Goal: Check status: Check status

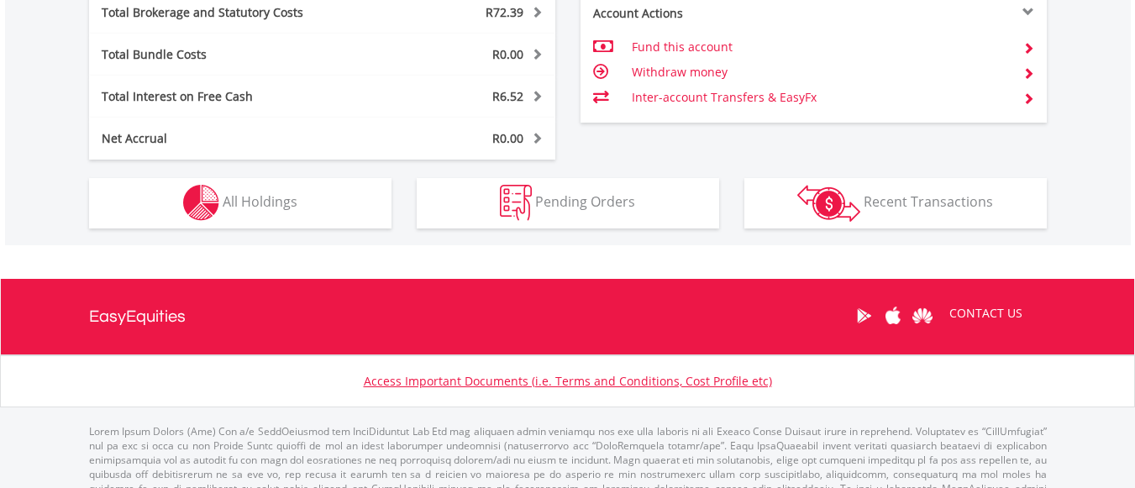
scroll to position [161, 319]
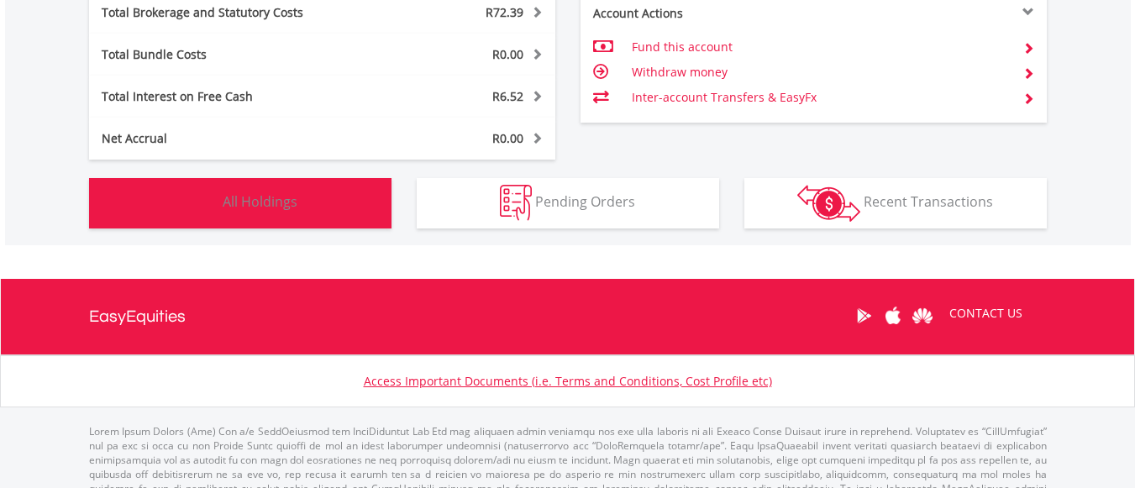
click at [321, 213] on button "Holdings All Holdings" at bounding box center [240, 203] width 302 height 50
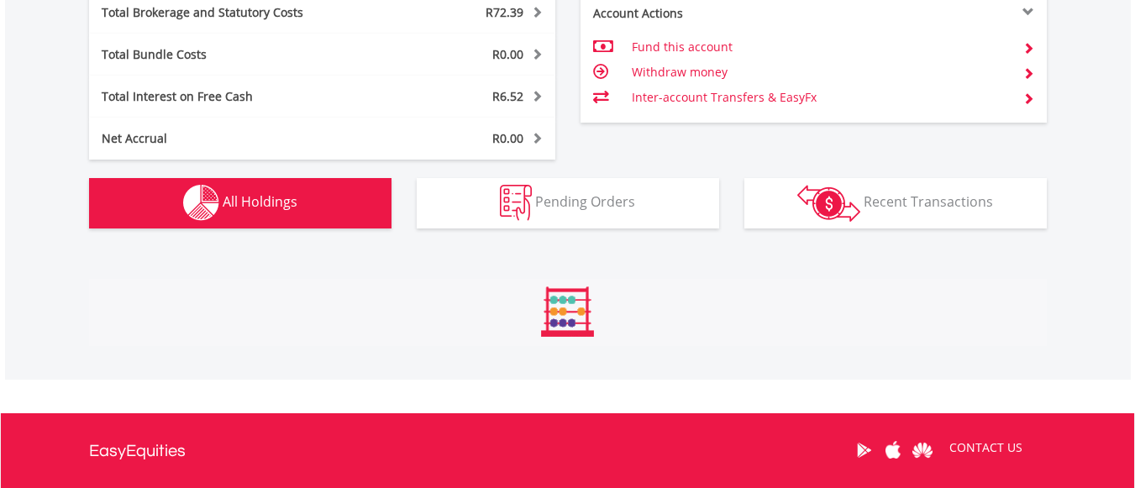
scroll to position [1212, 0]
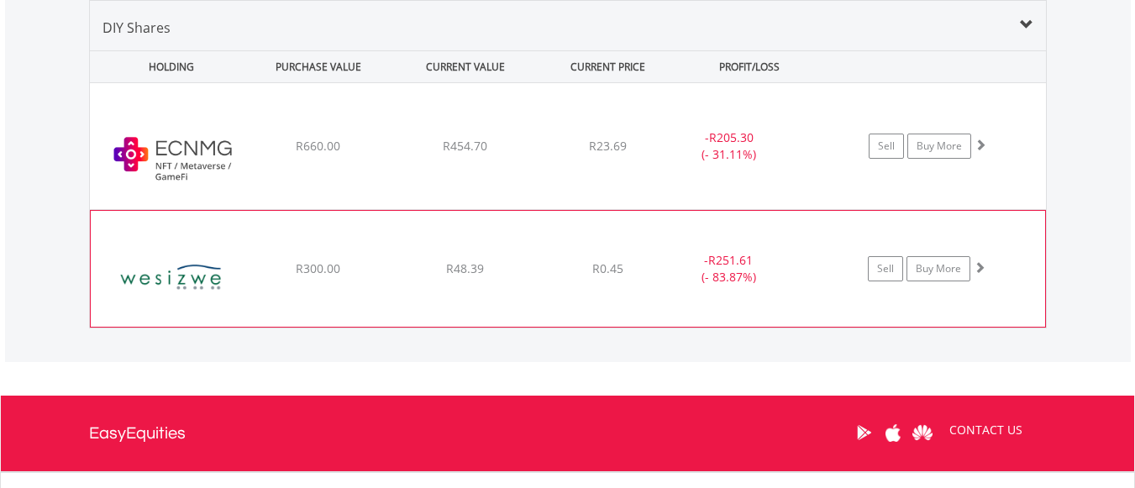
click at [501, 288] on div "﻿ Wesizwe Platinum Limited R300.00 R48.39 R0.45 - R251.61 (- 83.87%) Sell Buy M…" at bounding box center [568, 269] width 954 height 116
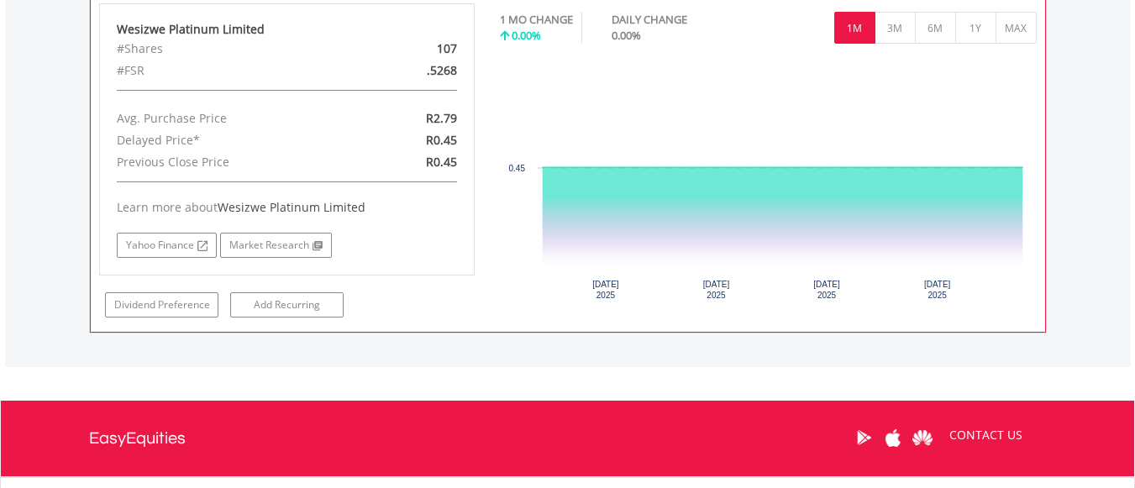
scroll to position [1524, 0]
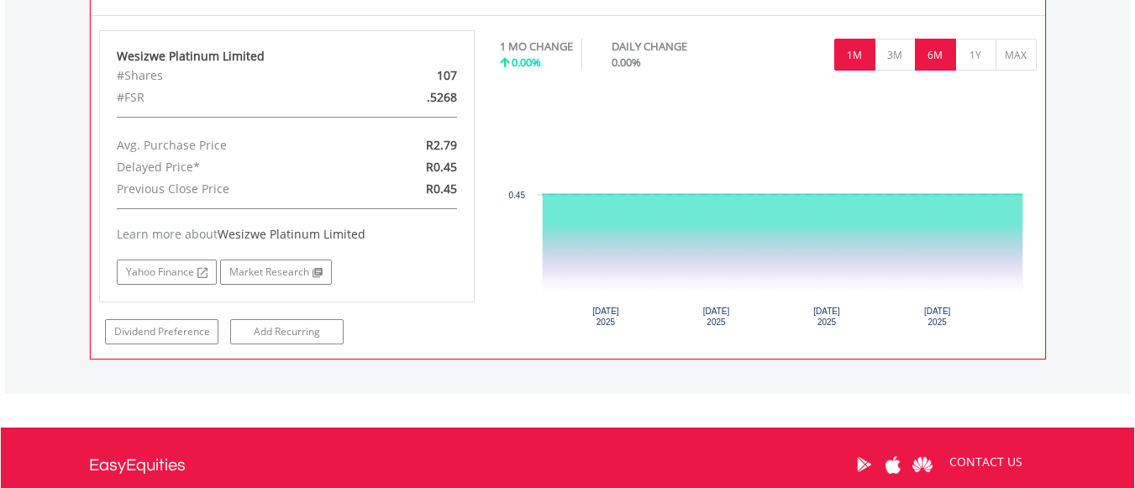
click at [936, 70] on button "6M" at bounding box center [935, 55] width 41 height 32
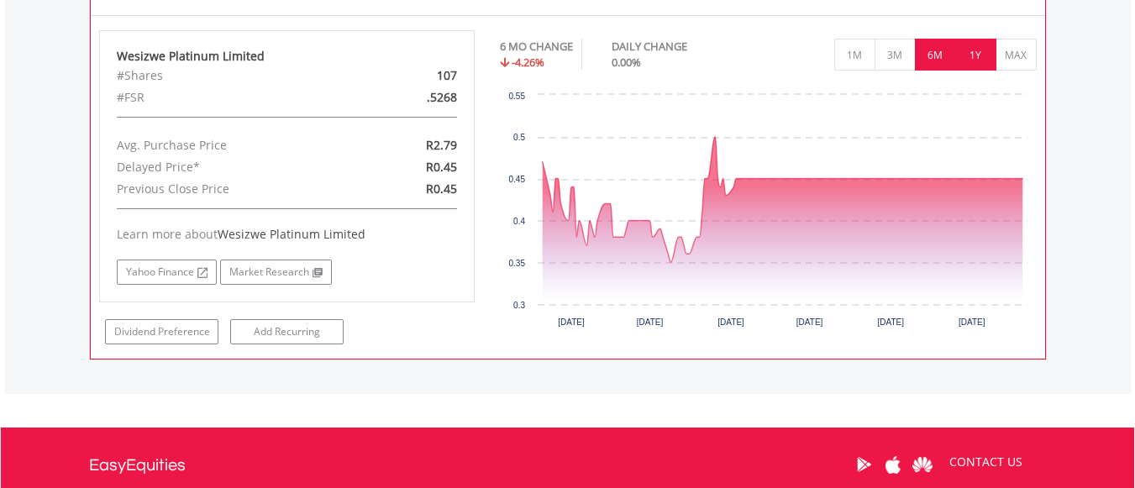
click at [971, 50] on button "1Y" at bounding box center [975, 55] width 41 height 32
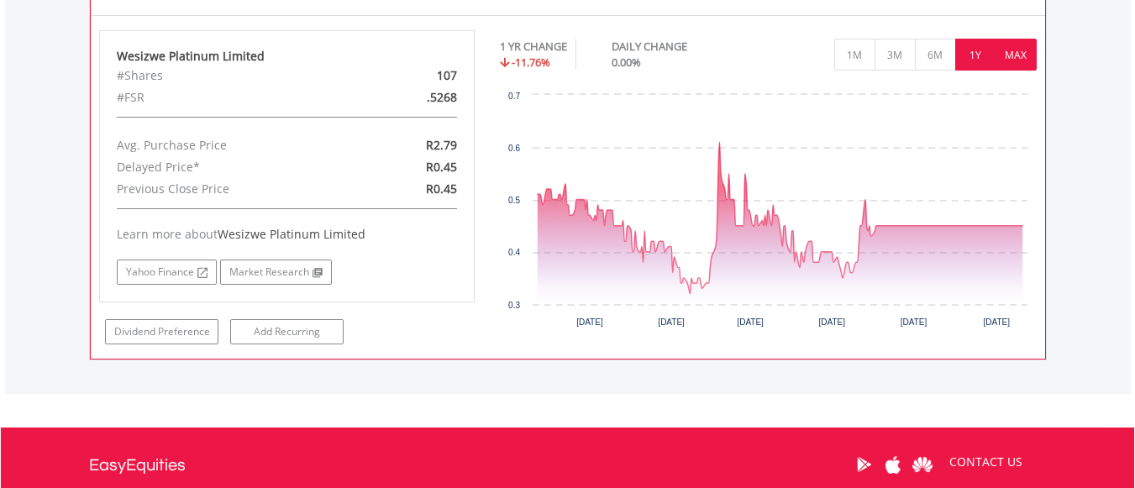
click at [1014, 52] on button "MAX" at bounding box center [1015, 55] width 41 height 32
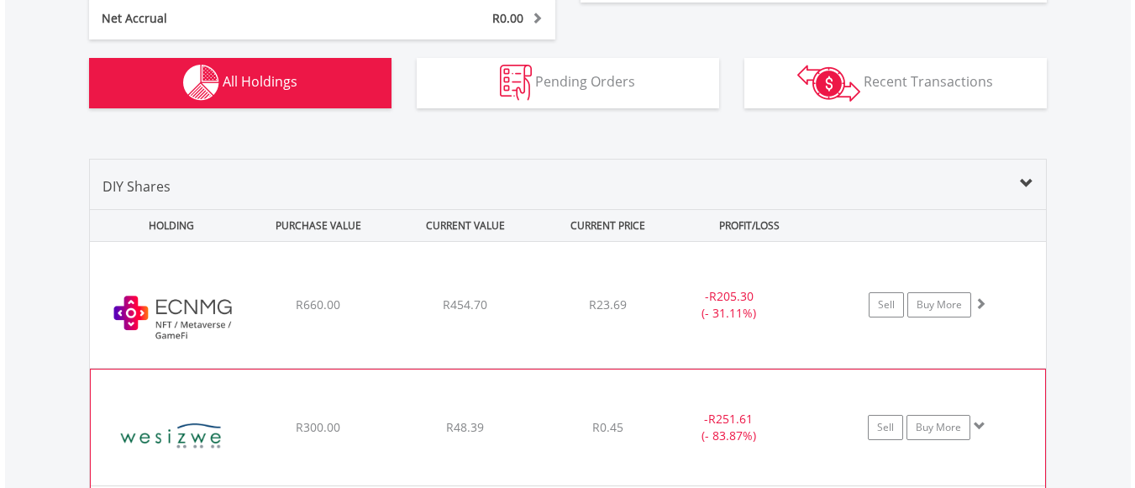
scroll to position [1006, 0]
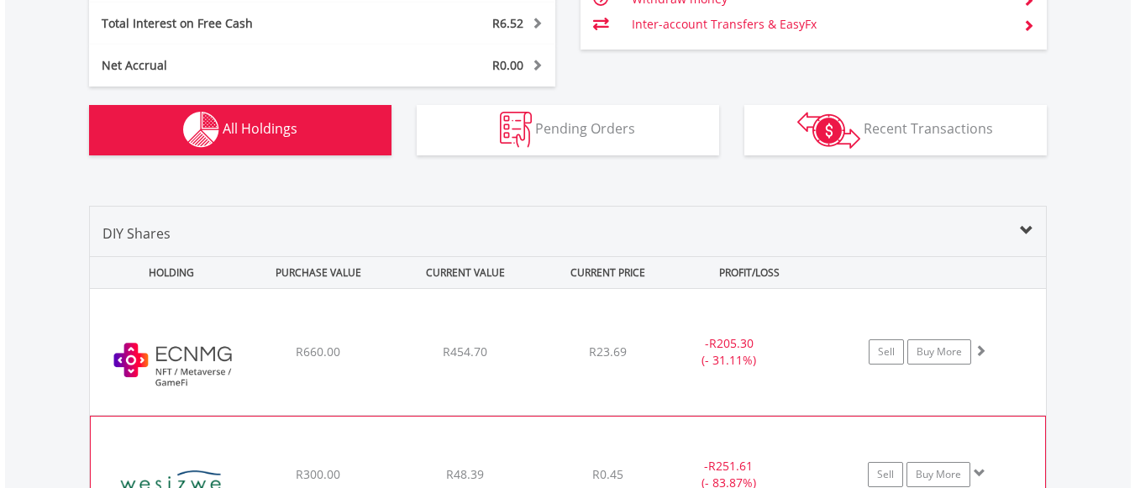
click at [668, 439] on div "﻿ Wesizwe Platinum Limited R300.00 R48.39 R0.45 - R251.61 (- 83.87%) Sell Buy M…" at bounding box center [568, 475] width 954 height 116
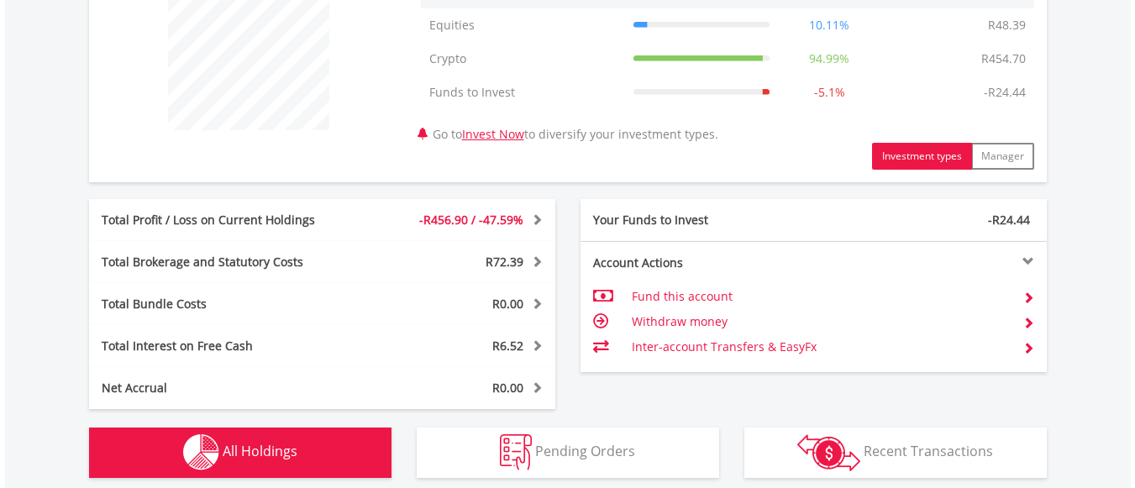
scroll to position [0, 0]
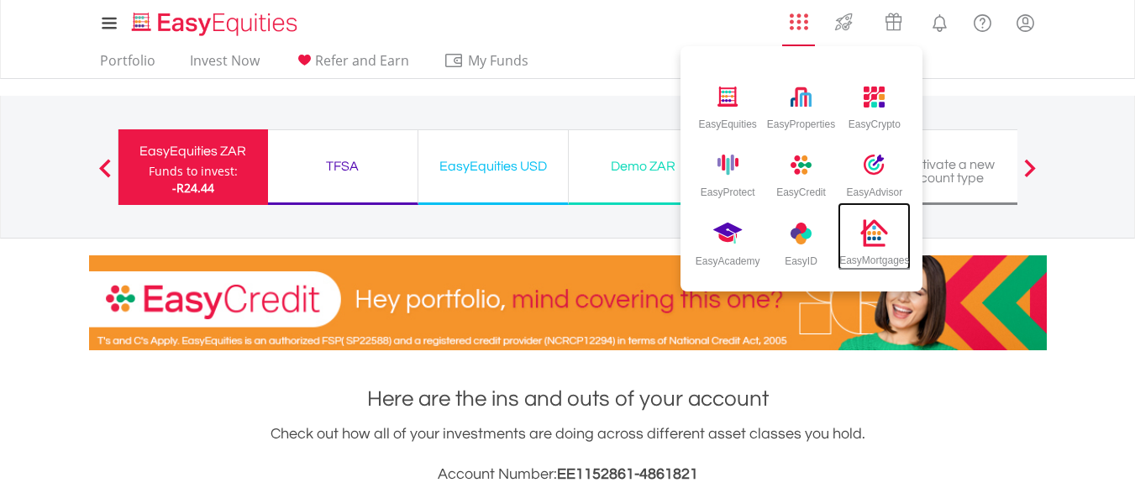
click at [864, 238] on img at bounding box center [875, 233] width 28 height 28
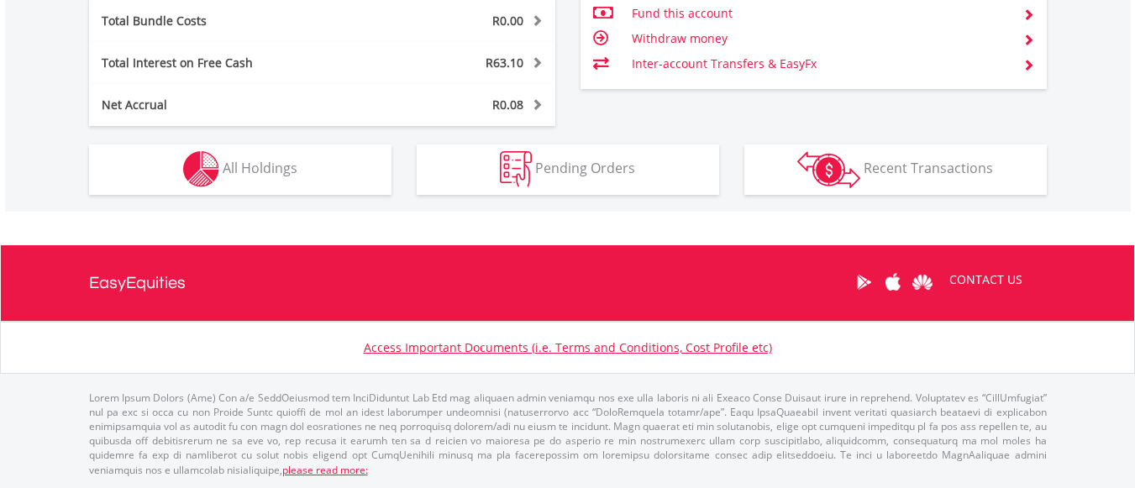
scroll to position [161, 319]
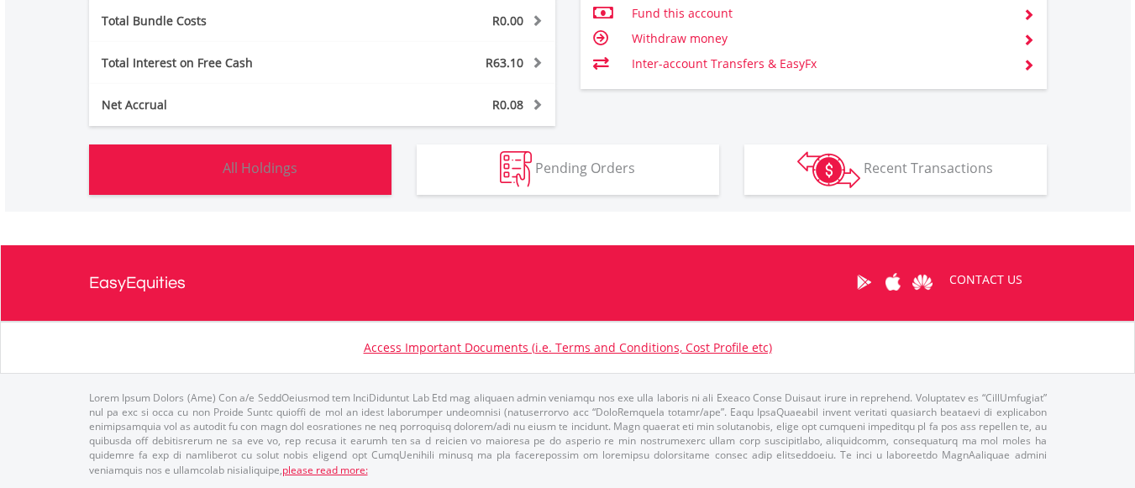
click at [294, 172] on span "All Holdings" at bounding box center [260, 168] width 75 height 18
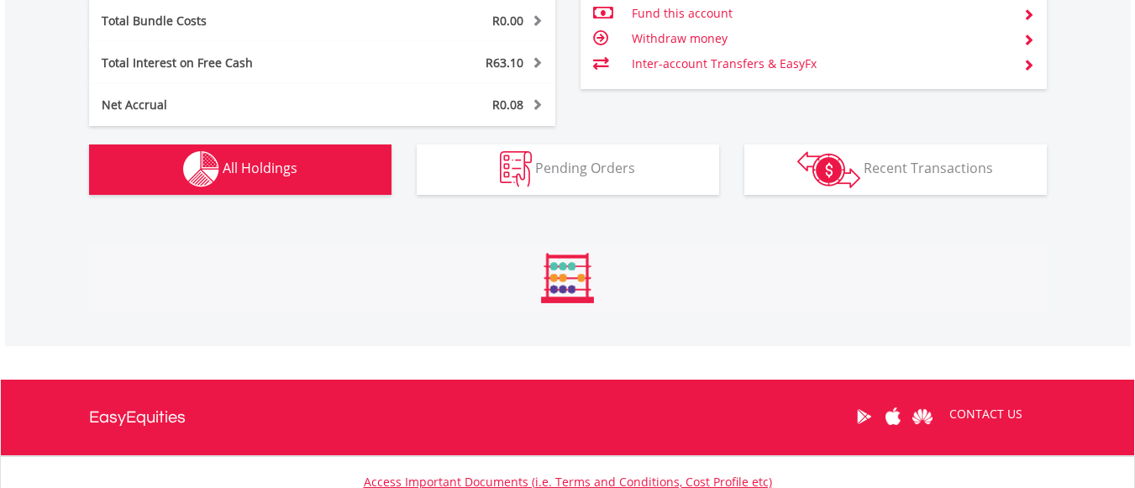
scroll to position [1246, 0]
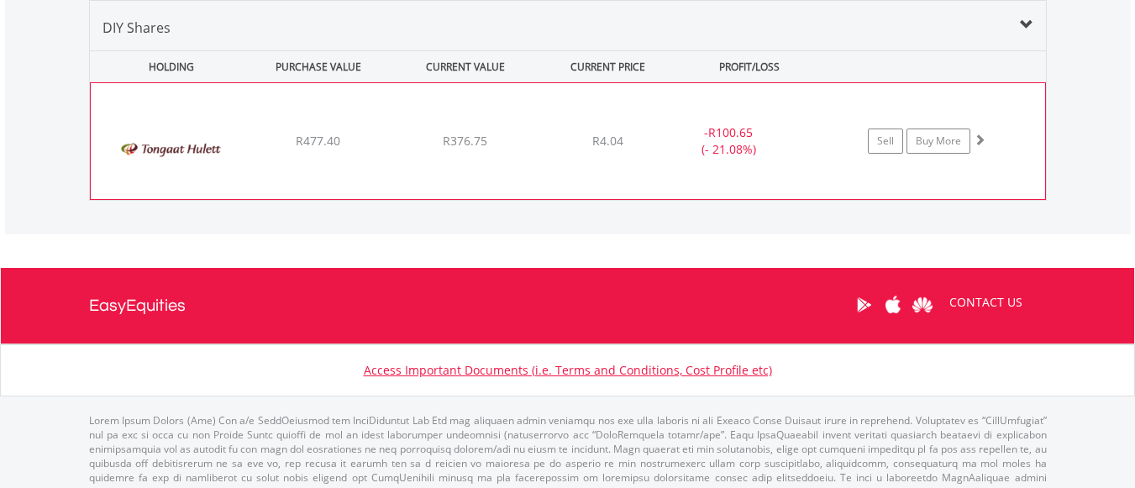
click at [590, 177] on div "﻿ Tongaat [PERSON_NAME] Limited R477.40 R376.75 R4.04 - R100.65 (- 21.08%) Sell…" at bounding box center [568, 141] width 954 height 116
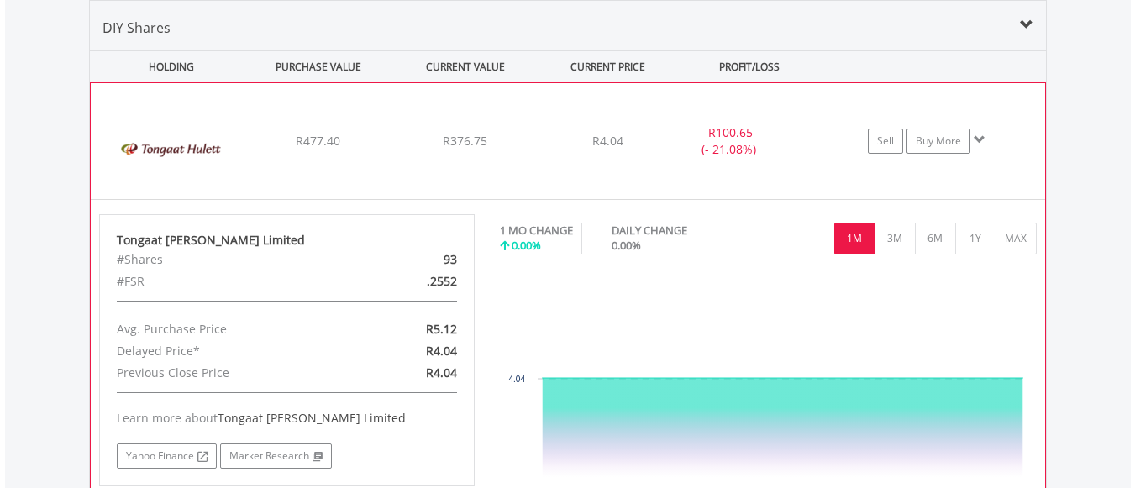
click at [535, 131] on div "﻿ Tongaat [PERSON_NAME] Limited R477.40 R376.75 R4.04 - R100.65 (- 21.08%) Sell…" at bounding box center [568, 141] width 954 height 116
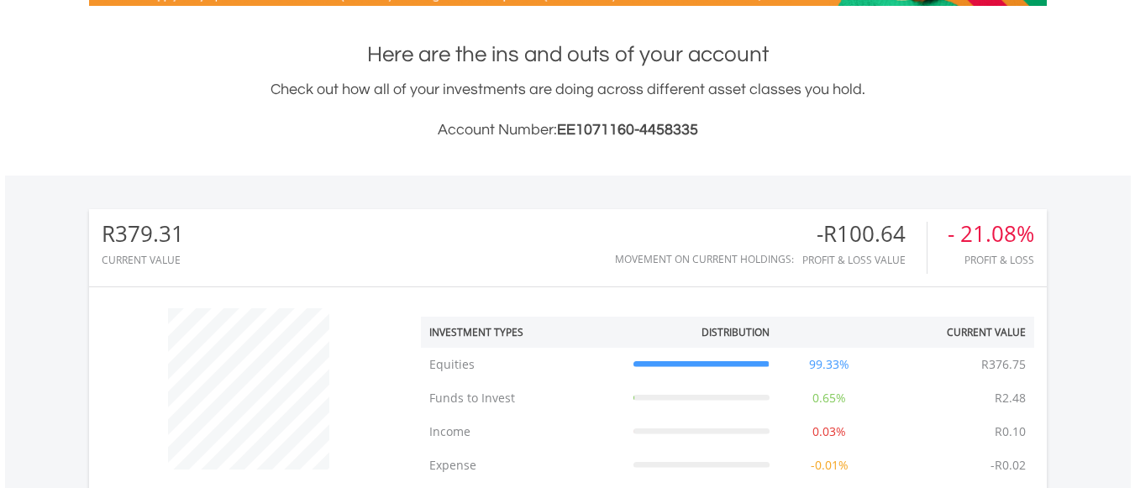
scroll to position [0, 0]
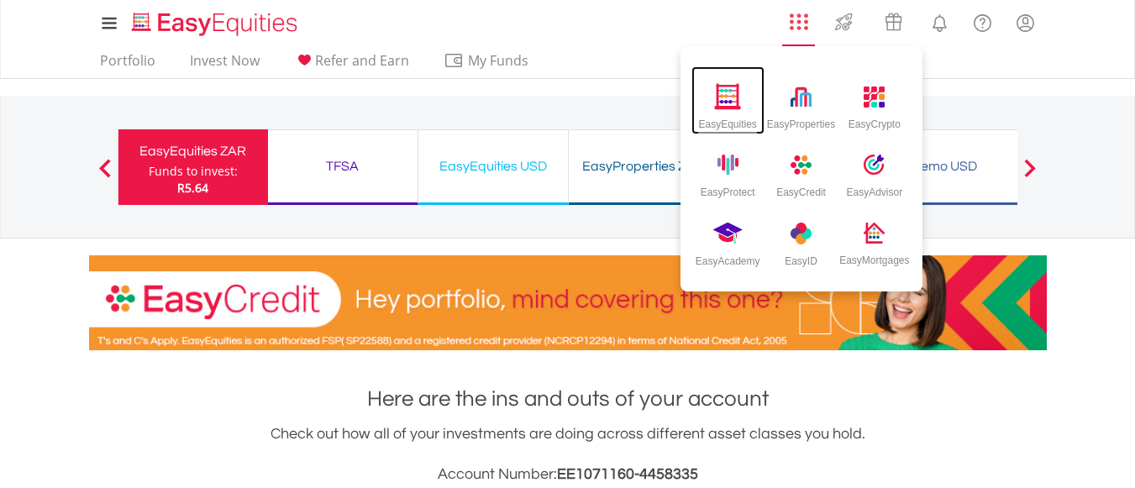
click at [740, 113] on div "EasyEquities" at bounding box center [727, 120] width 58 height 19
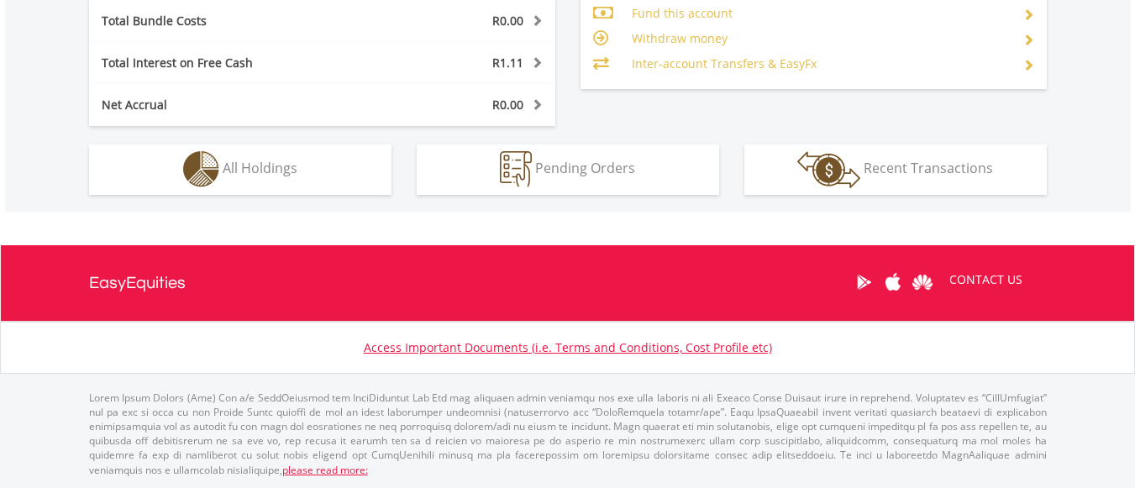
scroll to position [161, 319]
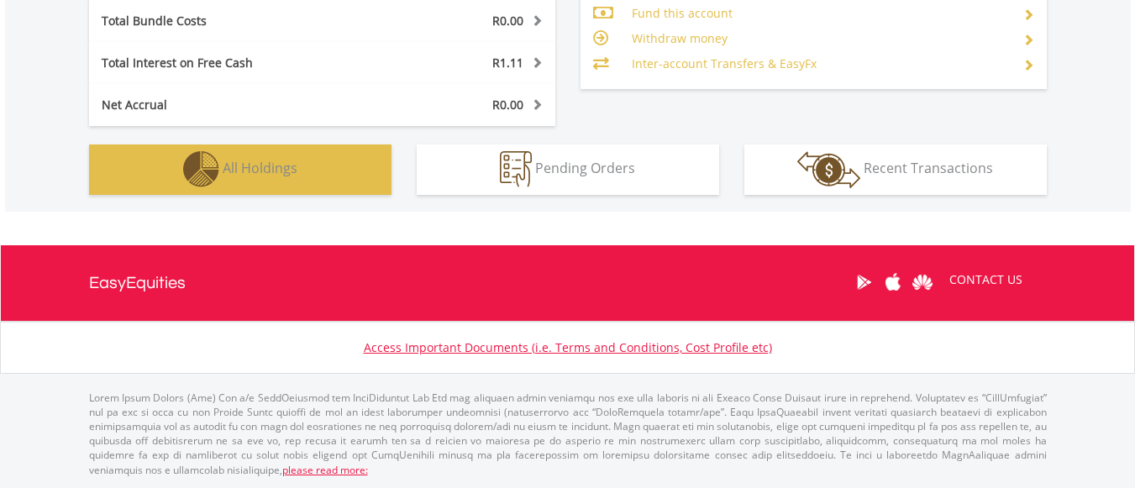
click at [355, 190] on button "Holdings All Holdings" at bounding box center [240, 169] width 302 height 50
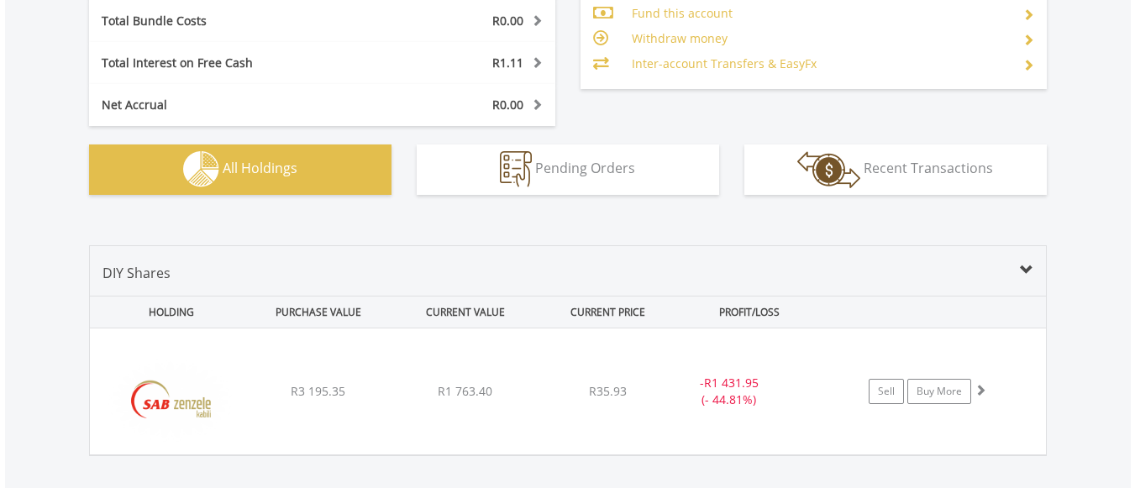
scroll to position [1178, 0]
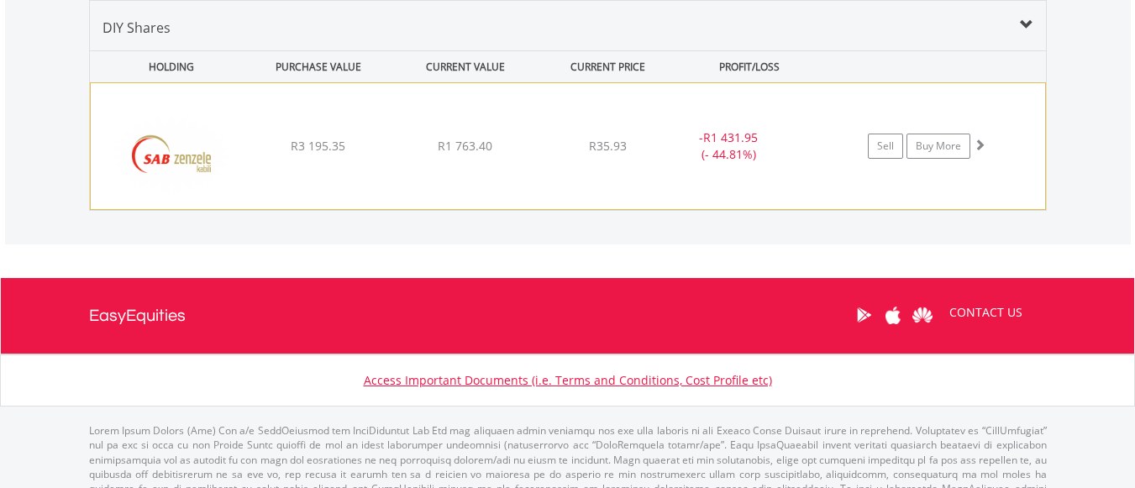
click at [772, 135] on div "- R1 431.95 (- 44.81%)" at bounding box center [728, 146] width 126 height 34
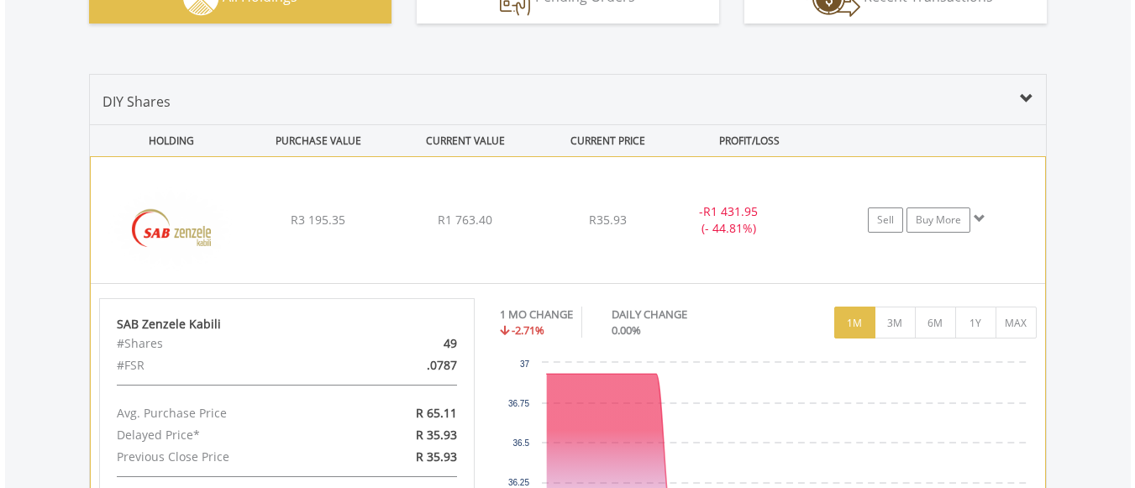
scroll to position [1094, 0]
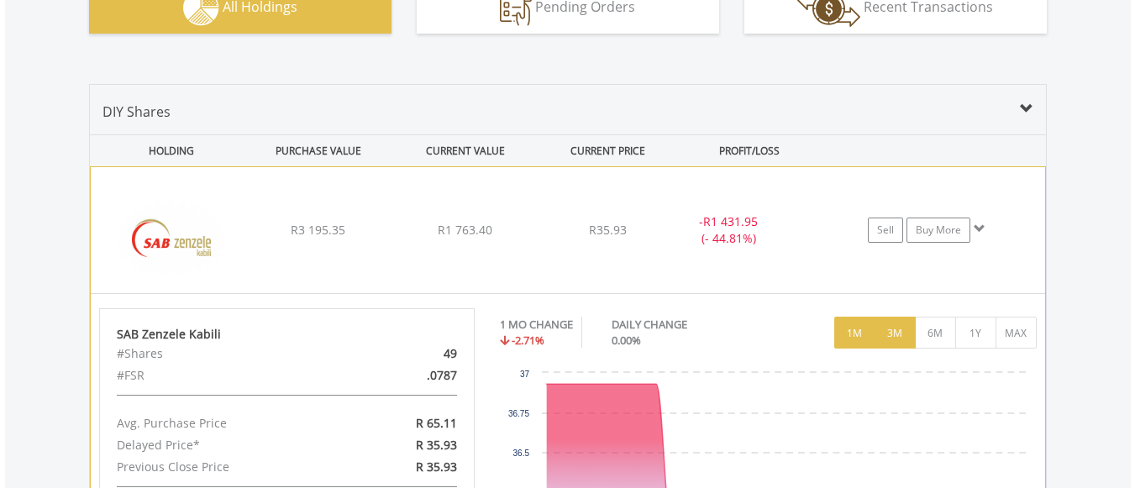
click at [894, 332] on button "3M" at bounding box center [894, 333] width 41 height 32
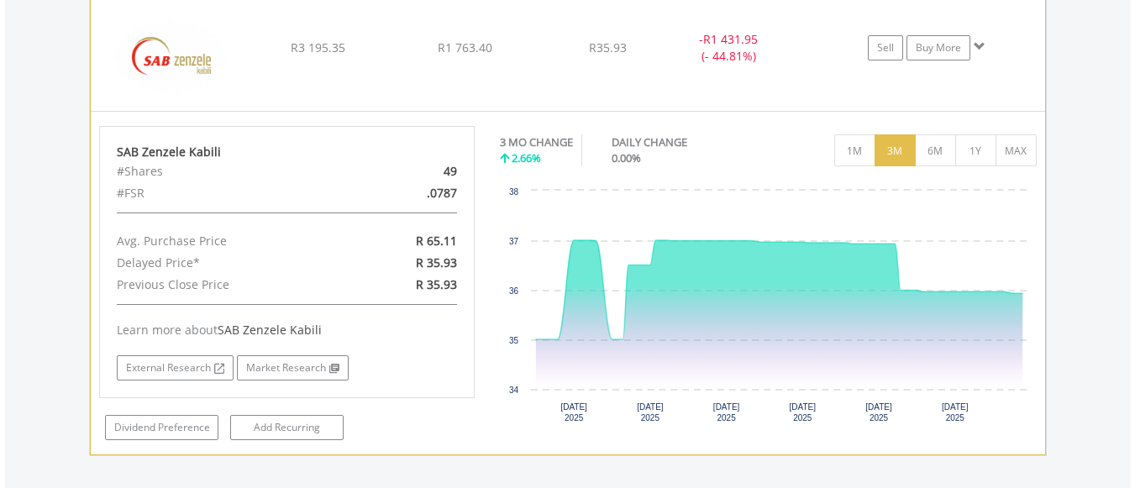
scroll to position [1319, 0]
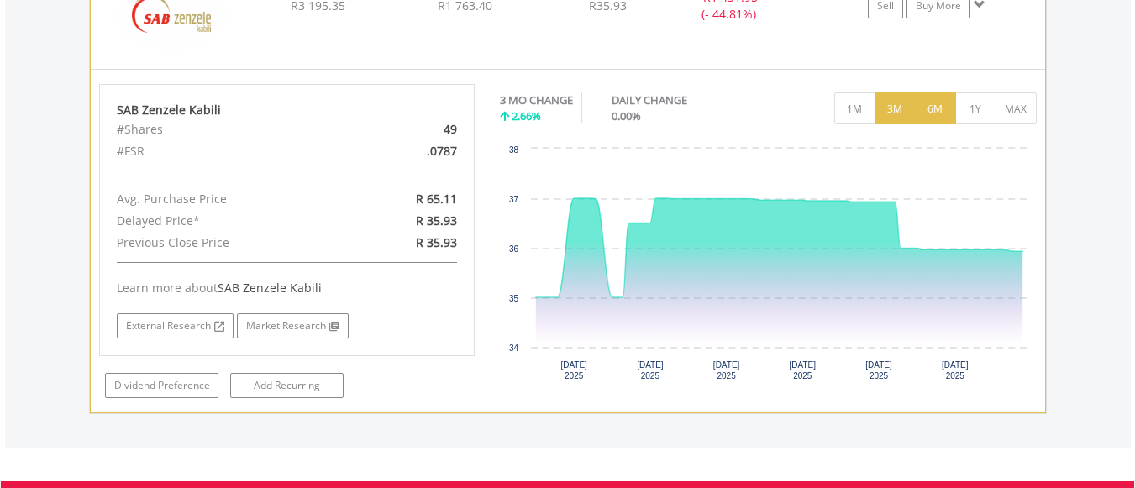
click at [928, 117] on button "6M" at bounding box center [935, 108] width 41 height 32
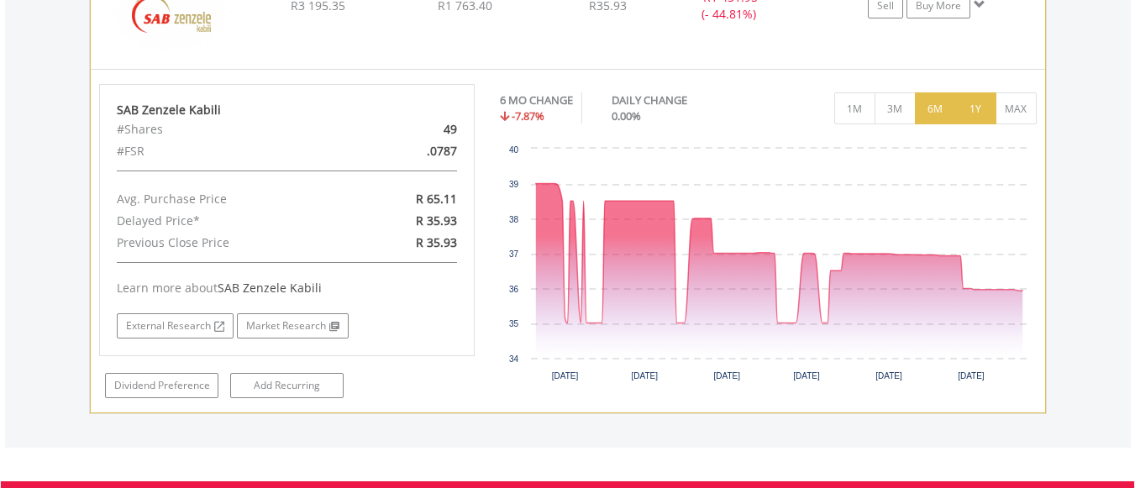
click at [973, 109] on button "1Y" at bounding box center [975, 108] width 41 height 32
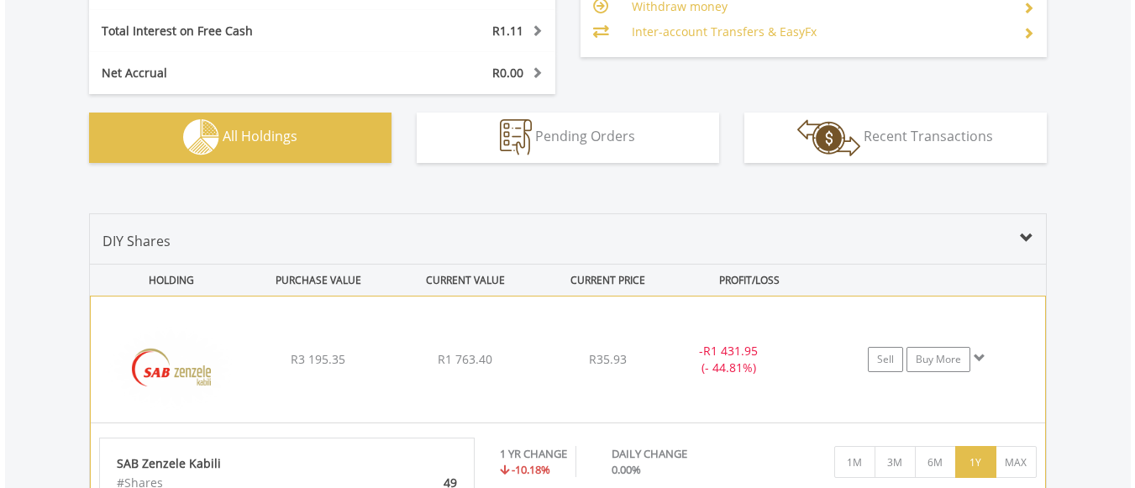
scroll to position [983, 0]
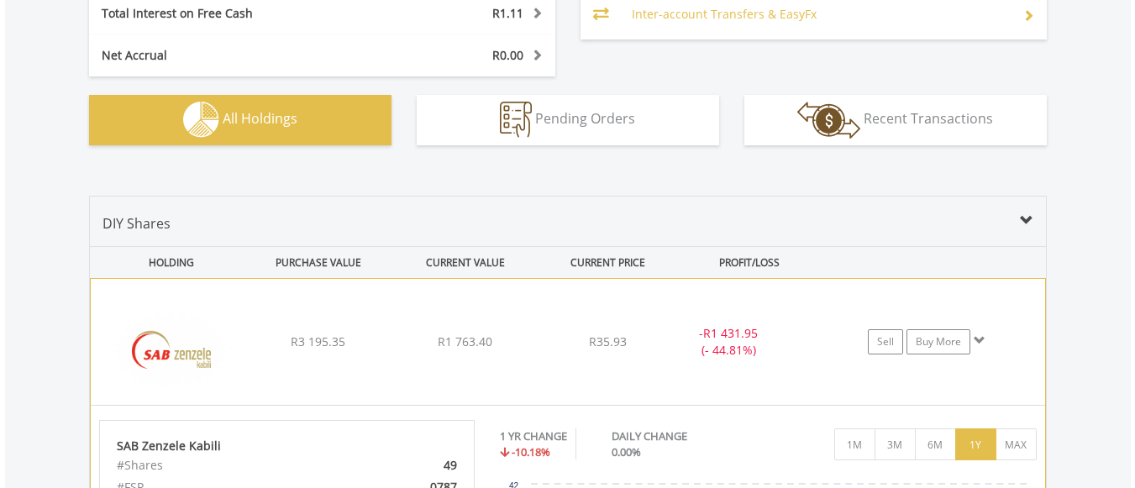
click at [654, 310] on div "﻿ SAB Zenzele Kabili R3 195.35 R1 763.40 R35.93 - R1 431.95 (- 44.81%) Sell Buy…" at bounding box center [568, 342] width 954 height 126
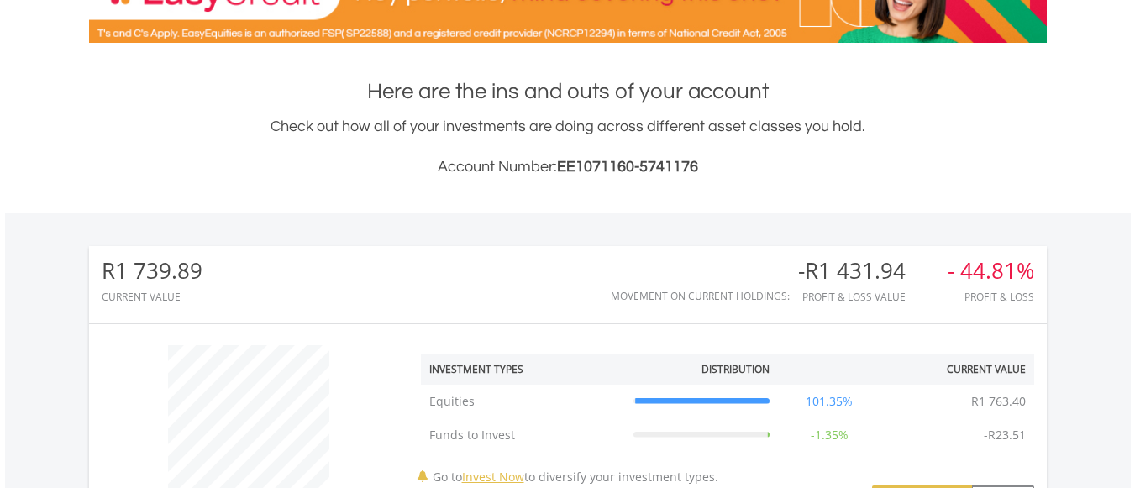
scroll to position [307, 0]
